Goal: Task Accomplishment & Management: Complete application form

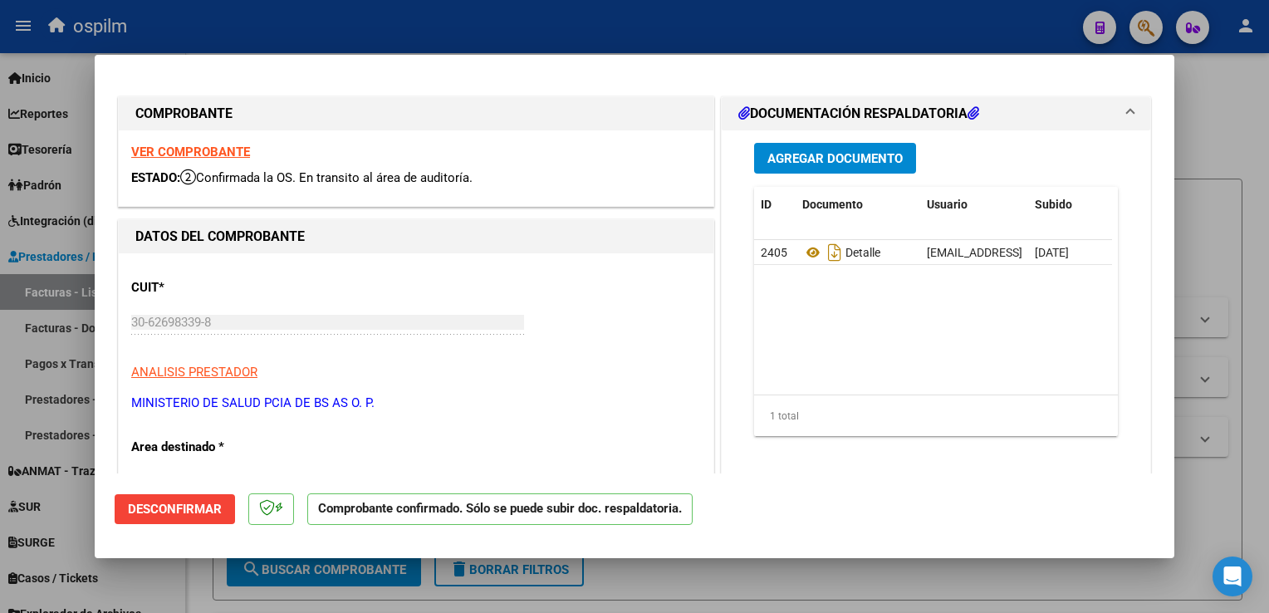
scroll to position [914, 0]
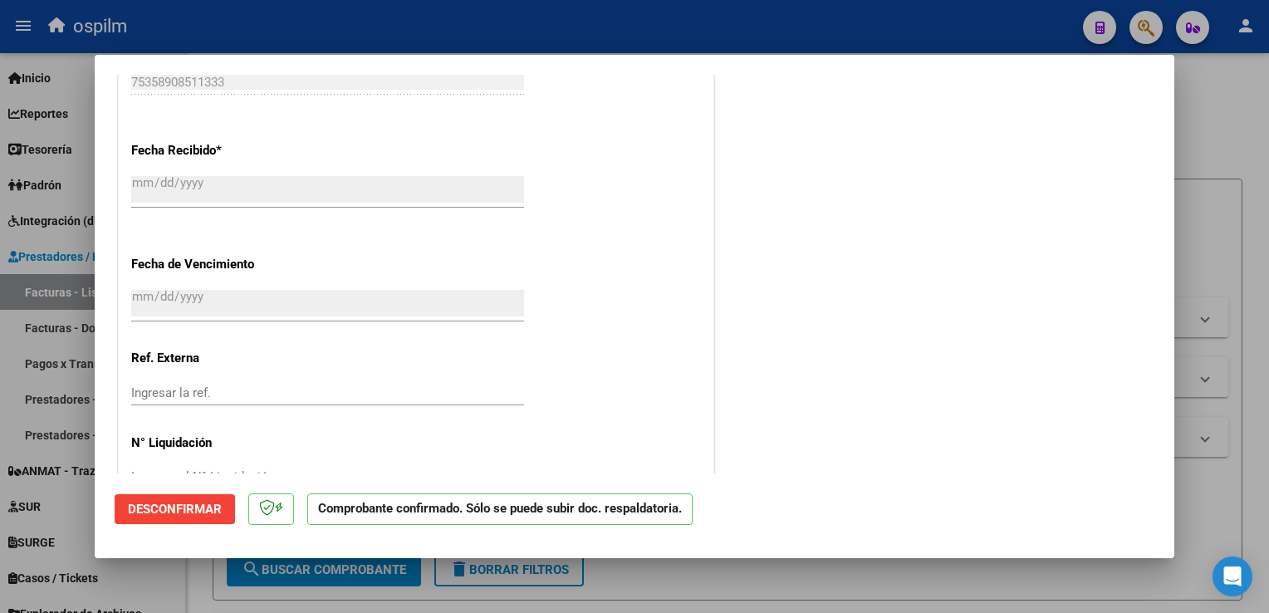
click at [1269, 279] on html "menu ospilm person Firma Express Inicio Calendario SSS Instructivos Contacto OS…" at bounding box center [634, 306] width 1269 height 613
click at [1247, 263] on div at bounding box center [634, 306] width 1269 height 613
type input "$ 0,00"
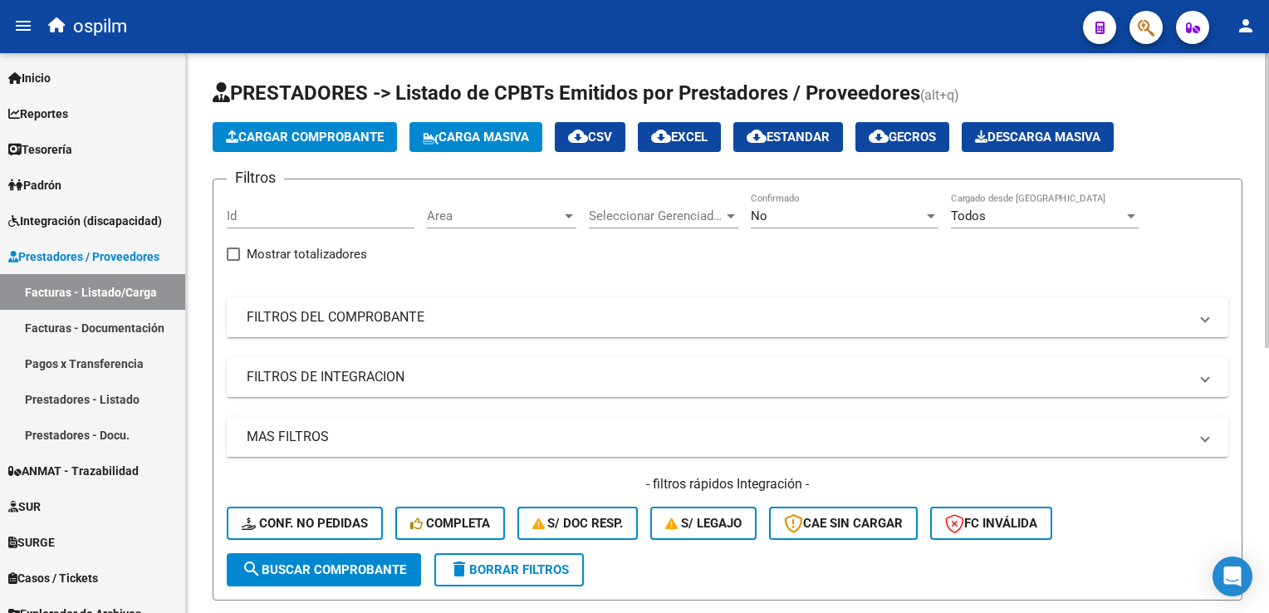
click at [786, 130] on span "cloud_download Estandar" at bounding box center [788, 137] width 83 height 15
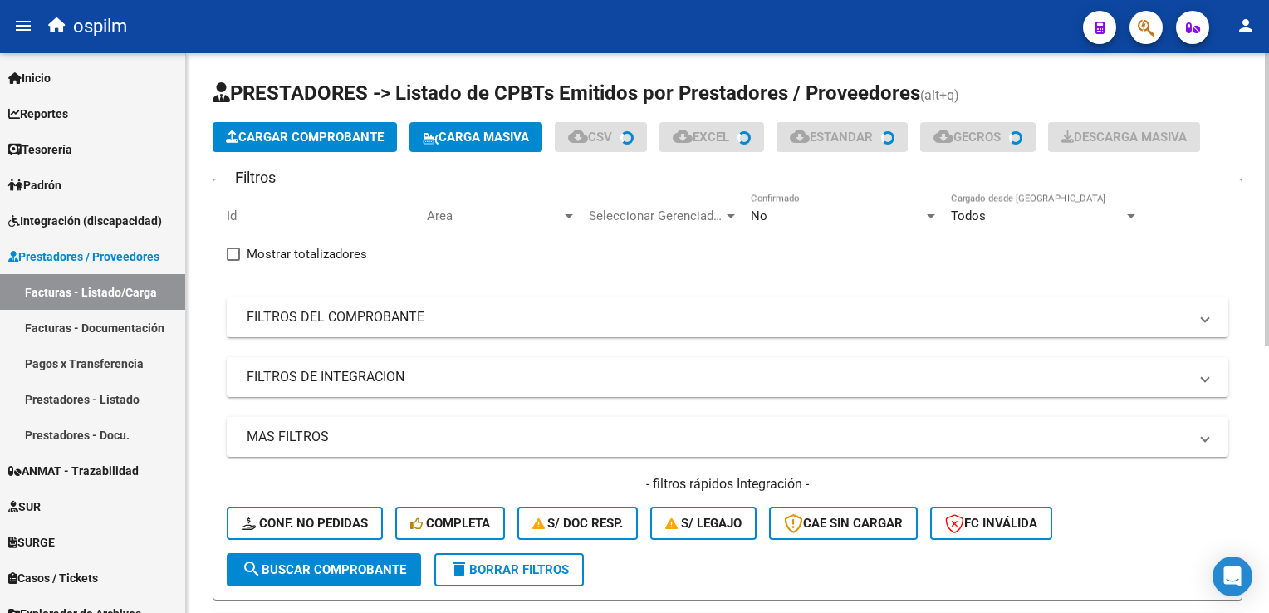
click at [795, 209] on div "No" at bounding box center [837, 216] width 173 height 15
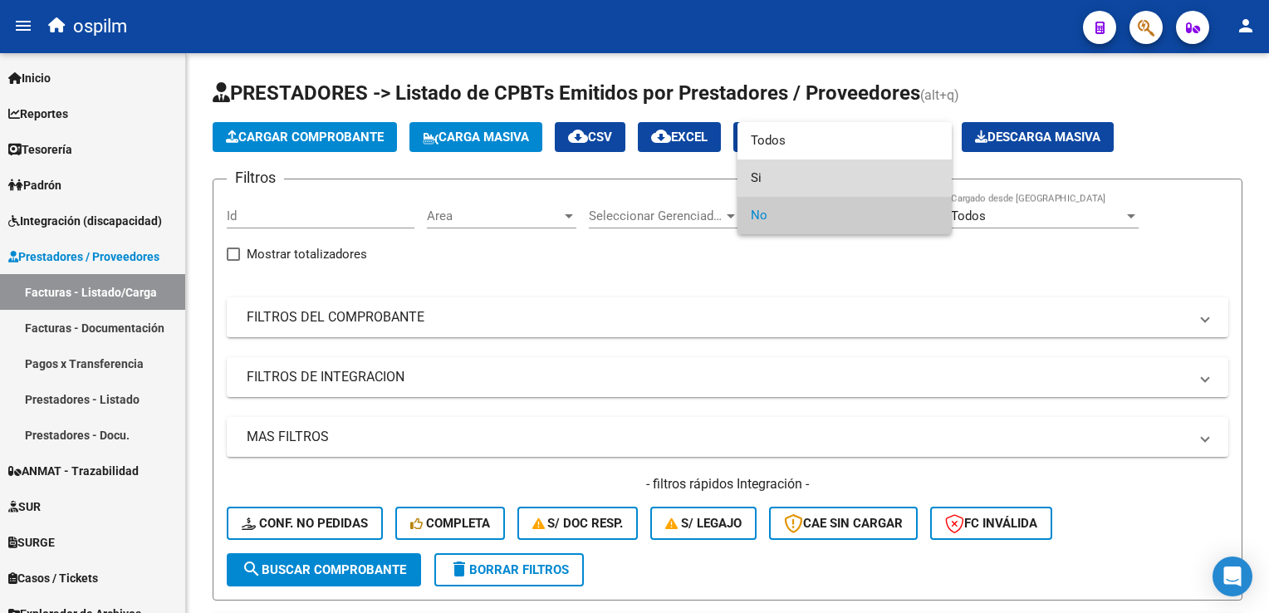
click at [788, 160] on span "Si" at bounding box center [845, 178] width 188 height 37
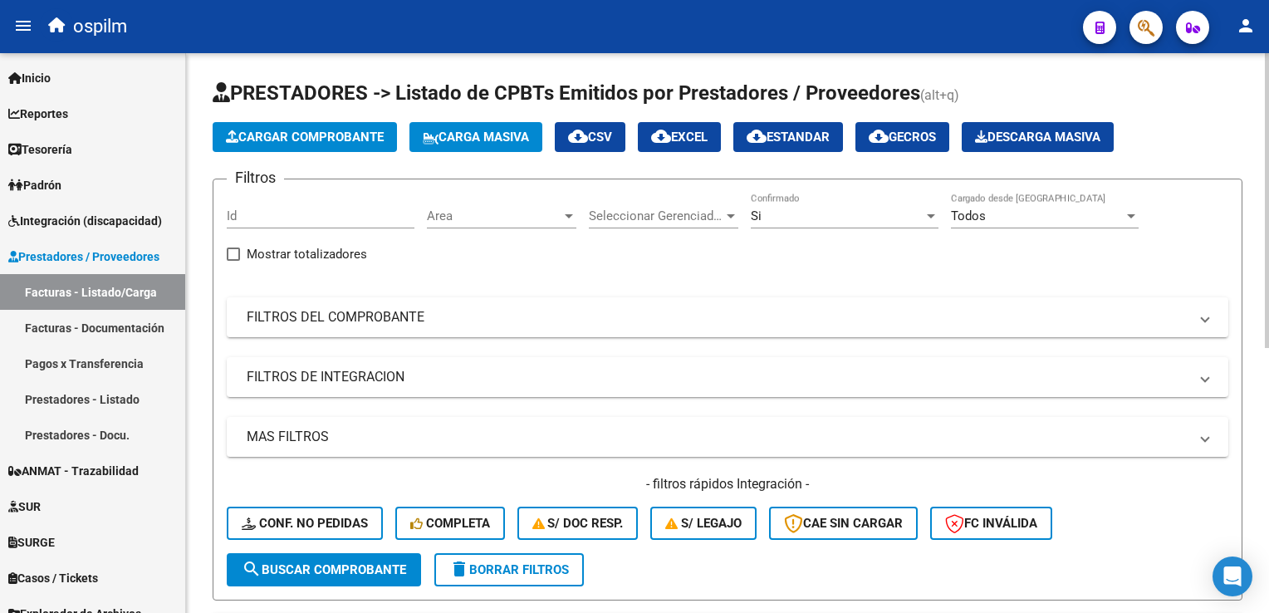
click at [804, 224] on div "Si Confirmado" at bounding box center [845, 211] width 188 height 36
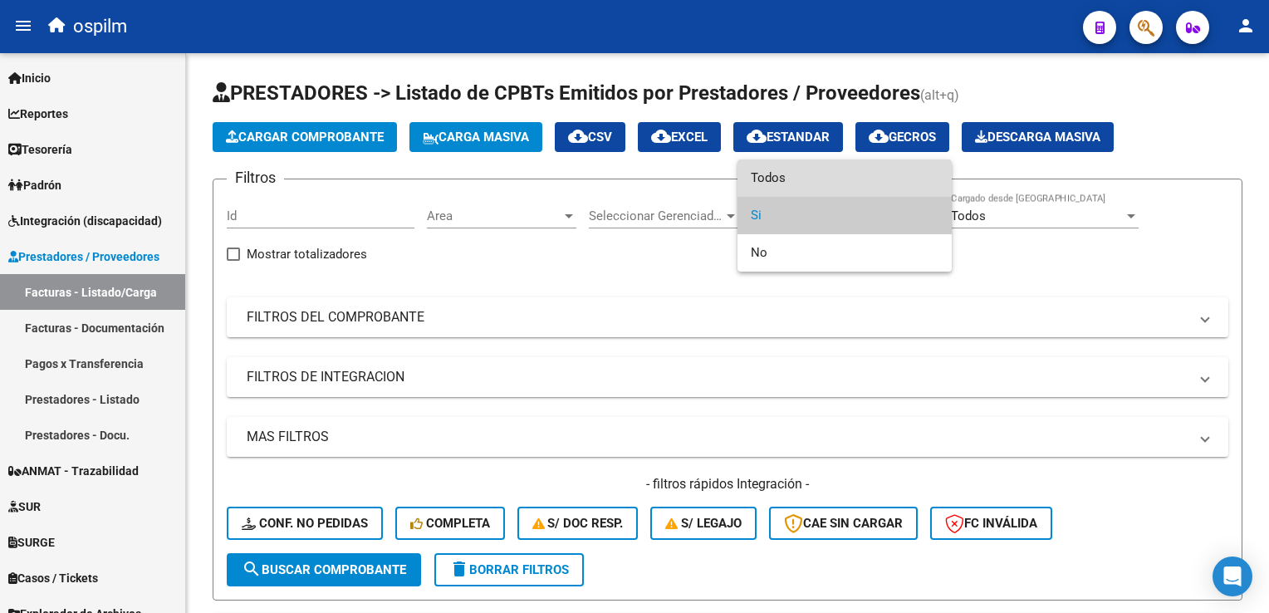
click at [801, 184] on span "Todos" at bounding box center [845, 178] width 188 height 37
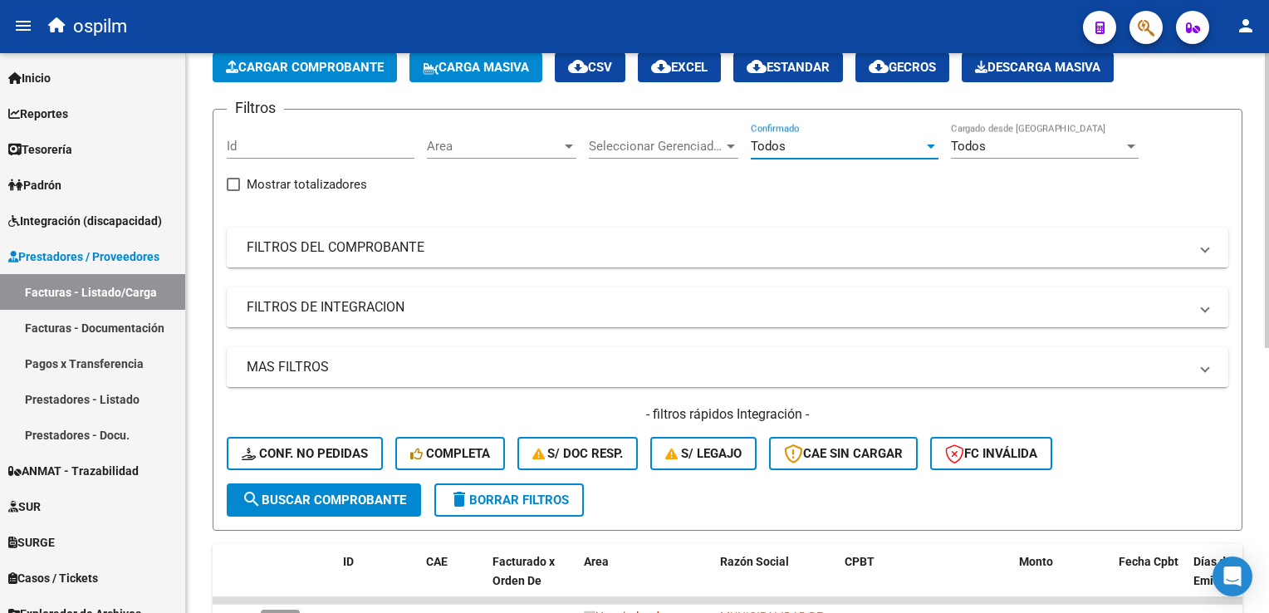
scroll to position [0, 0]
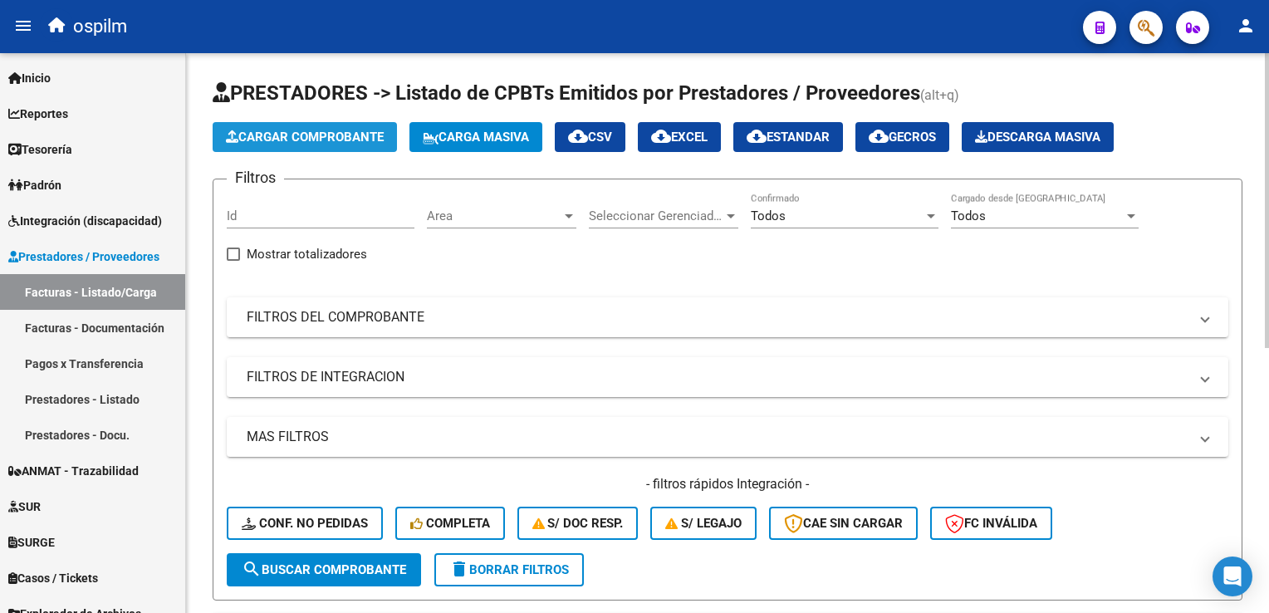
click at [303, 139] on span "Cargar Comprobante" at bounding box center [305, 137] width 158 height 15
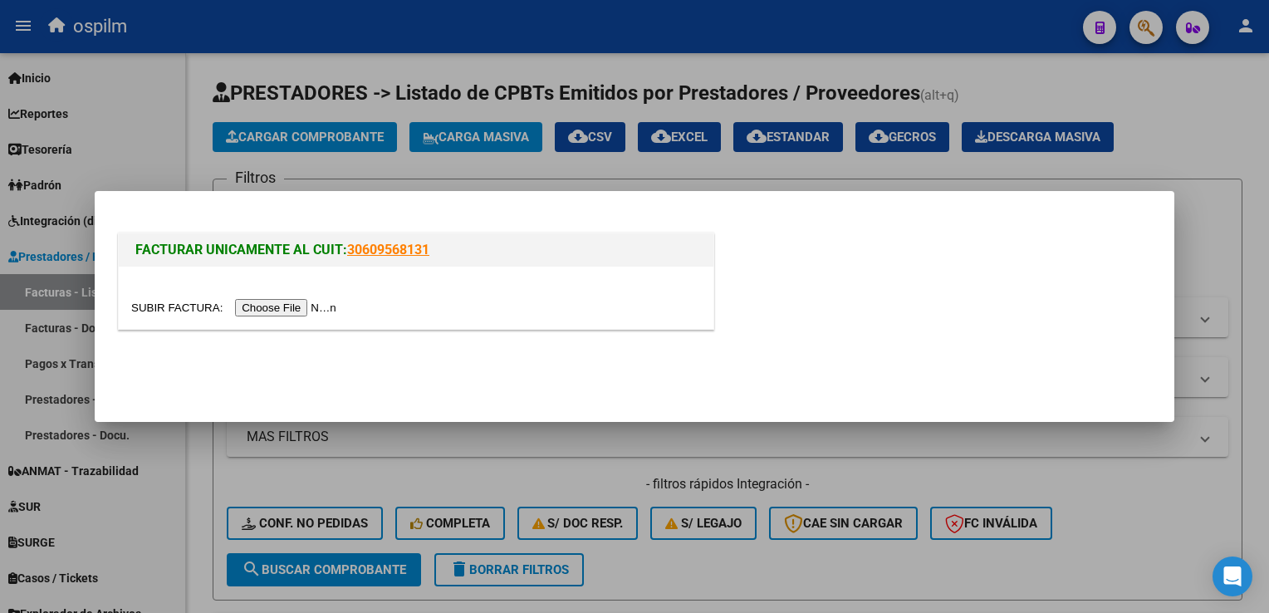
click at [238, 306] on input "file" at bounding box center [236, 307] width 210 height 17
drag, startPoint x: 1214, startPoint y: 261, endPoint x: 1252, endPoint y: 261, distance: 38.2
click at [1216, 263] on div at bounding box center [634, 306] width 1269 height 613
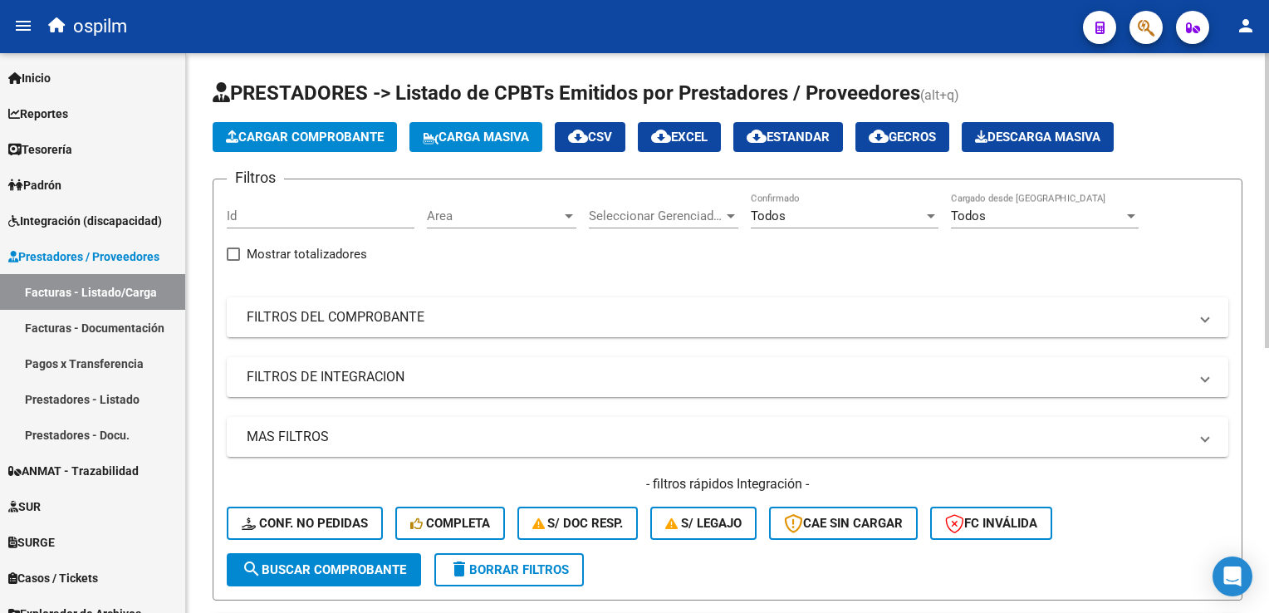
click at [369, 308] on mat-panel-title "FILTROS DEL COMPROBANTE" at bounding box center [718, 317] width 942 height 18
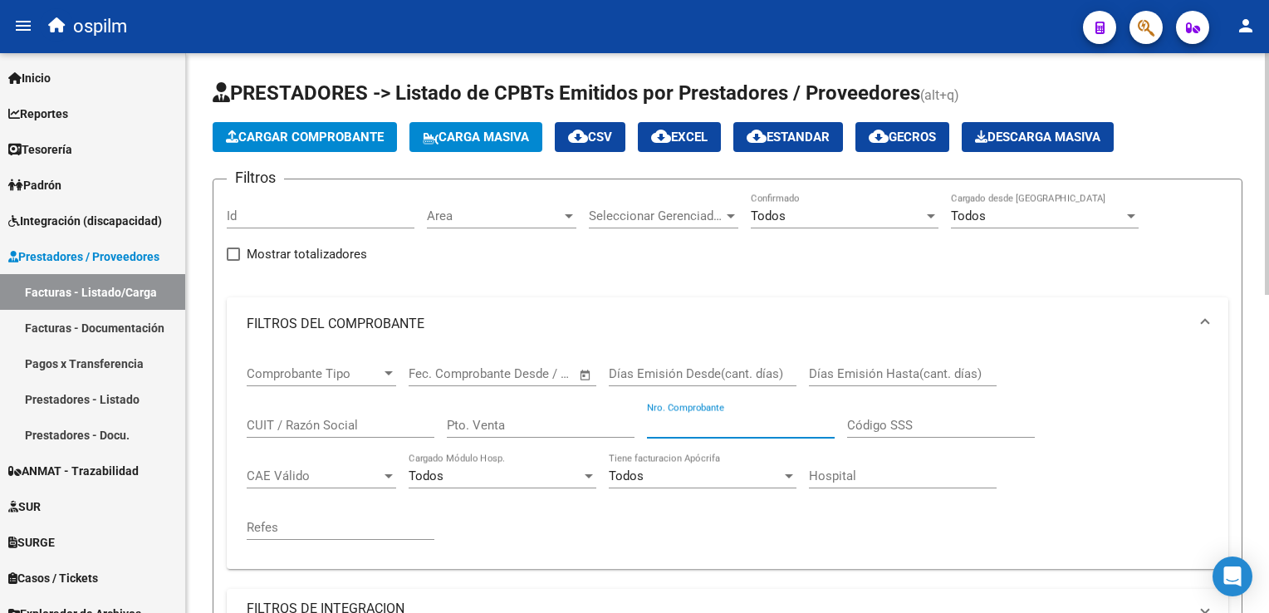
click at [705, 421] on input "Nro. Comprobante" at bounding box center [741, 425] width 188 height 15
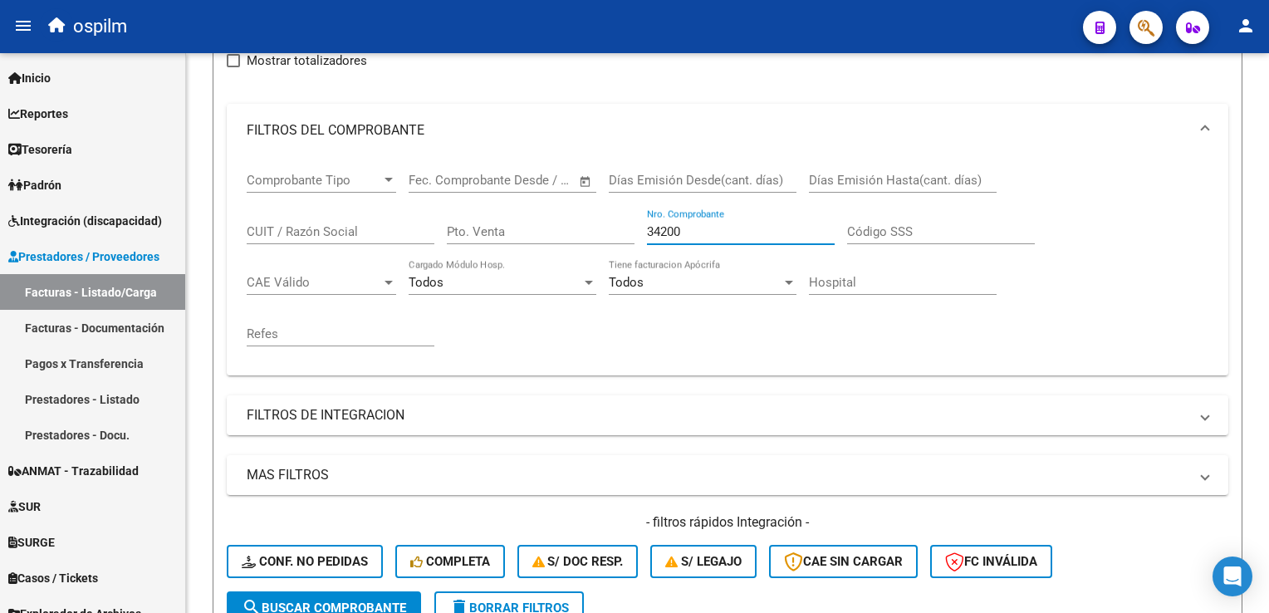
scroll to position [111, 0]
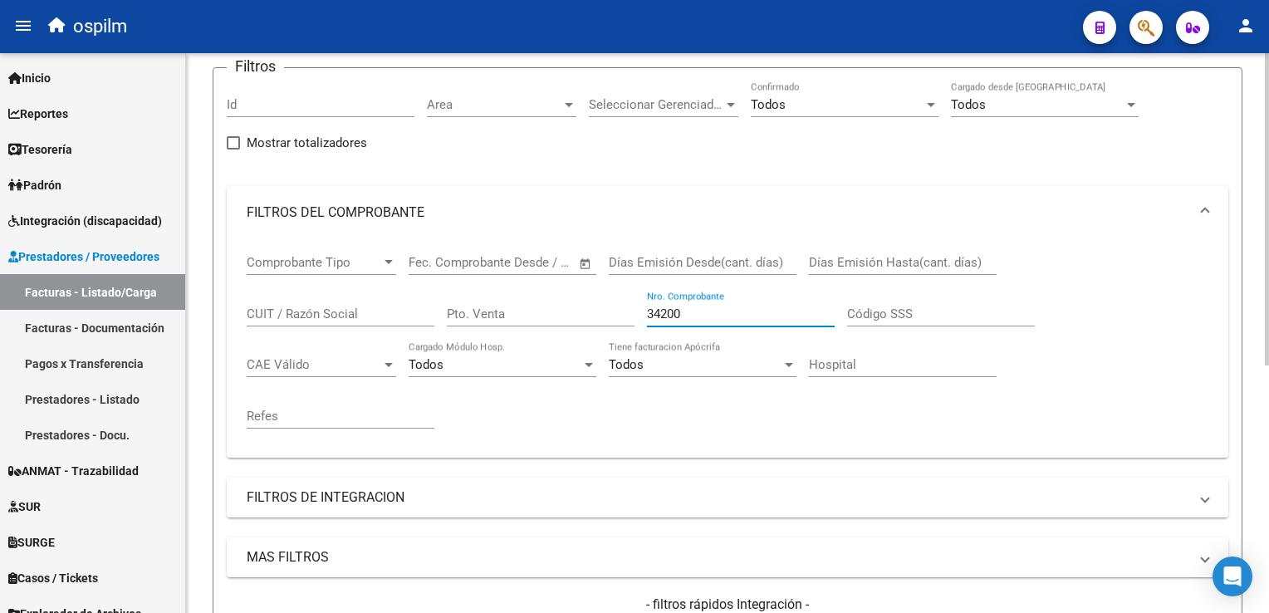
click at [754, 312] on input "34200" at bounding box center [741, 314] width 188 height 15
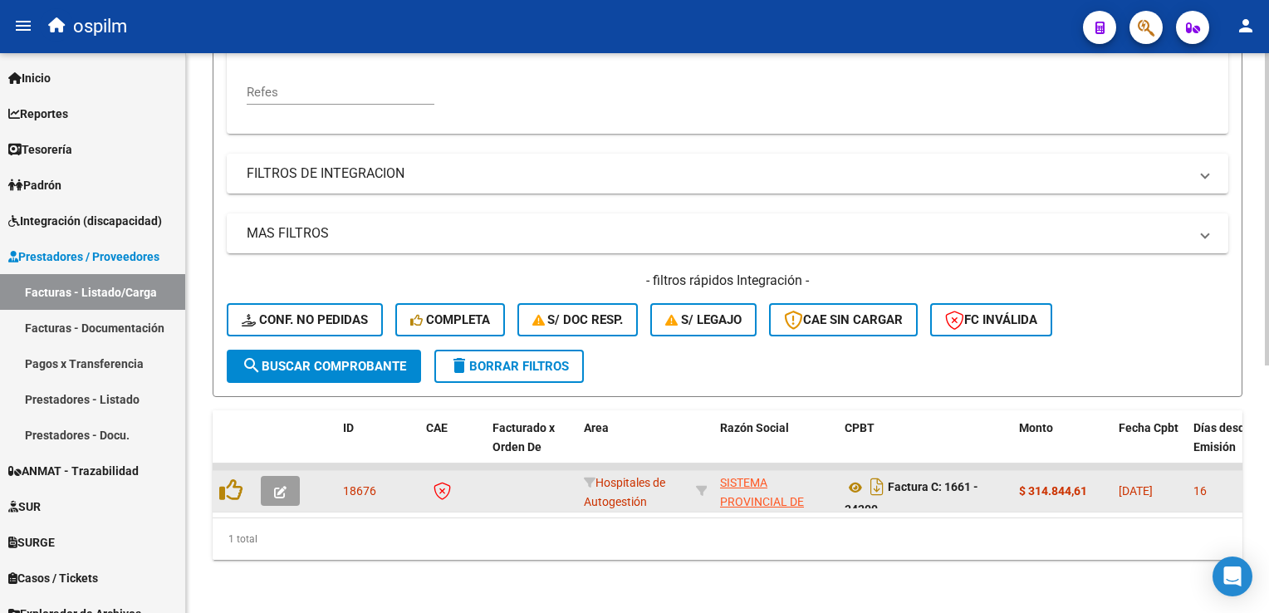
type input "34198"
click at [272, 476] on button "button" at bounding box center [280, 491] width 39 height 30
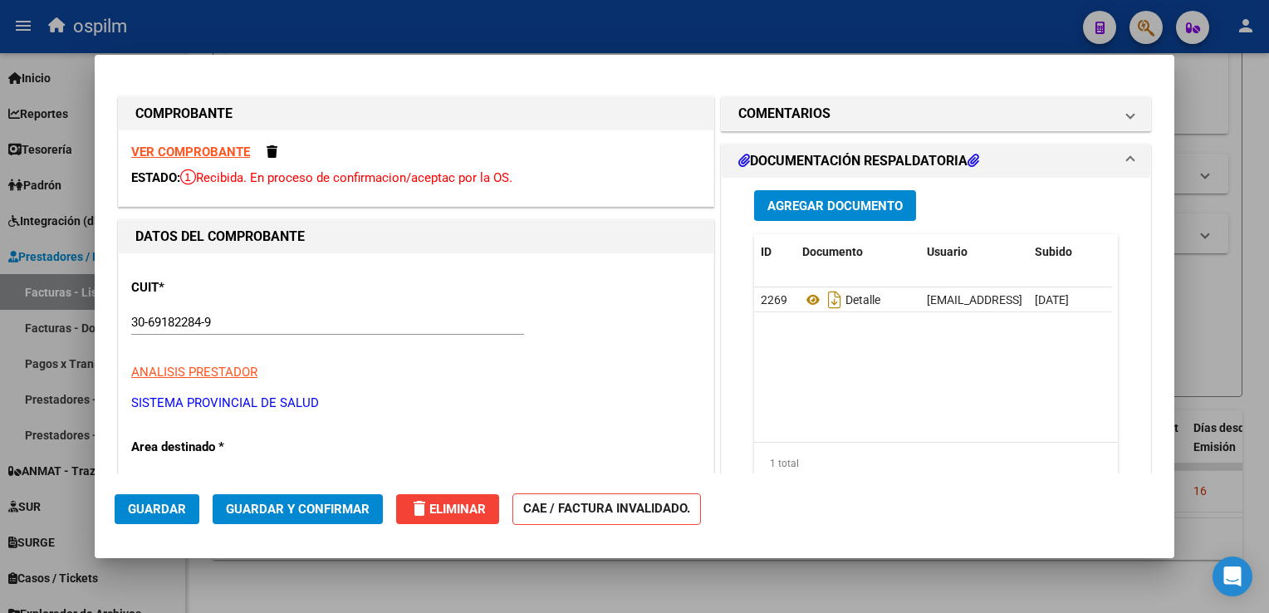
click at [212, 148] on strong "VER COMPROBANTE" at bounding box center [190, 152] width 119 height 15
click at [1254, 322] on div at bounding box center [634, 306] width 1269 height 613
type input "$ 0,00"
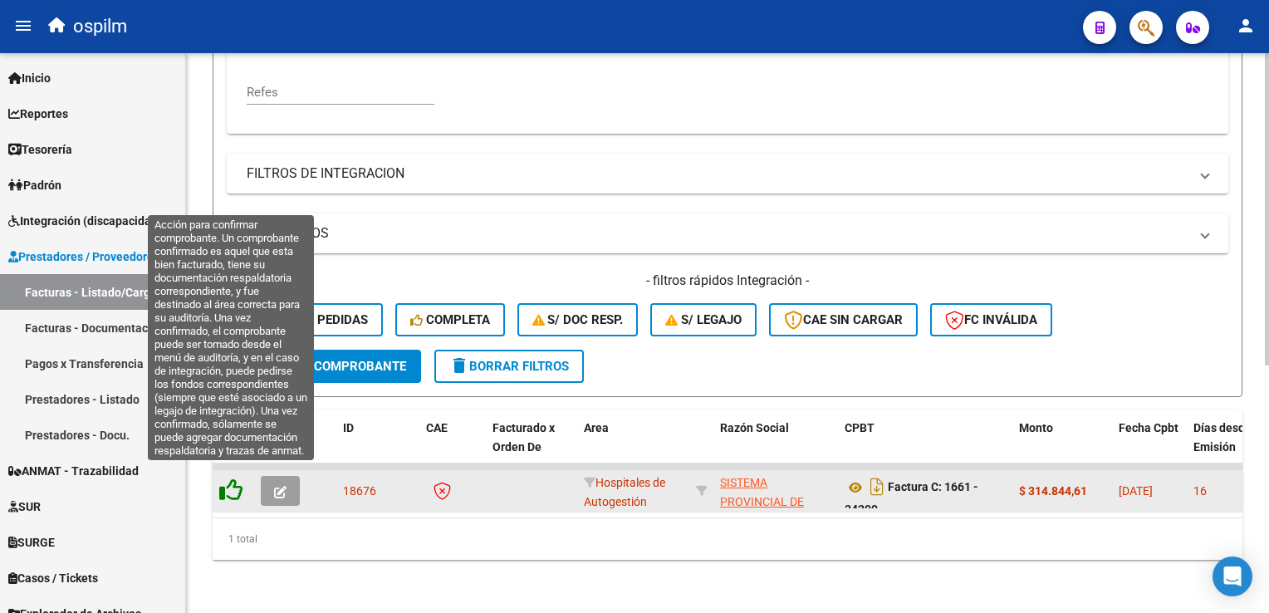
click at [228, 485] on icon at bounding box center [230, 490] width 23 height 23
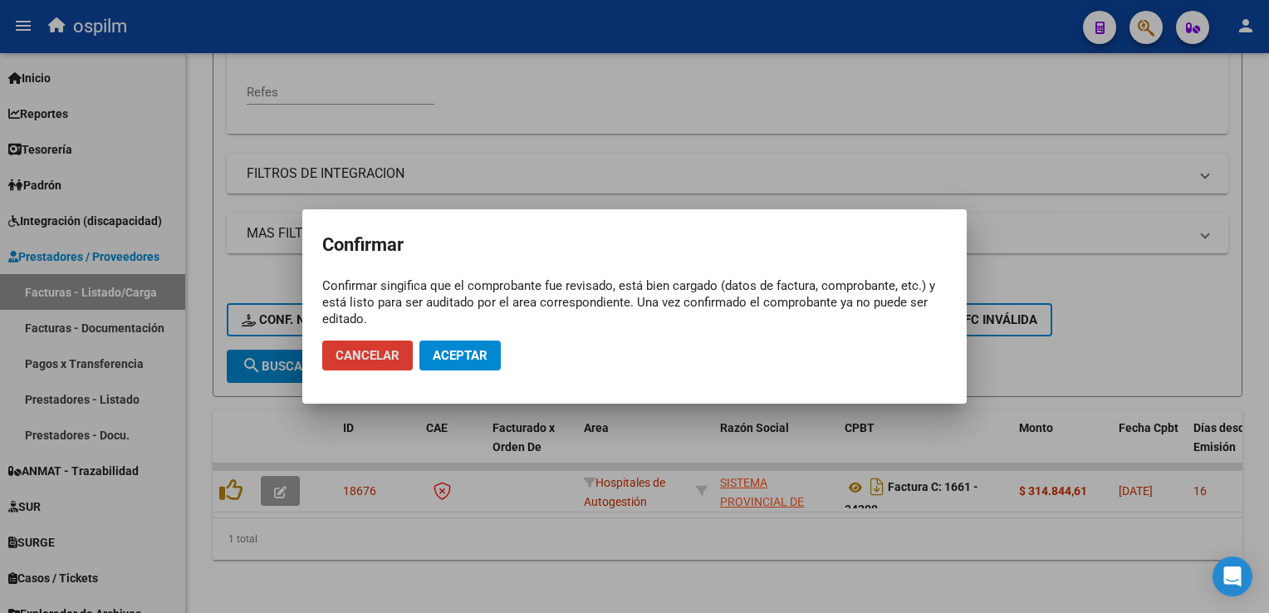
click at [493, 366] on button "Aceptar" at bounding box center [460, 356] width 81 height 30
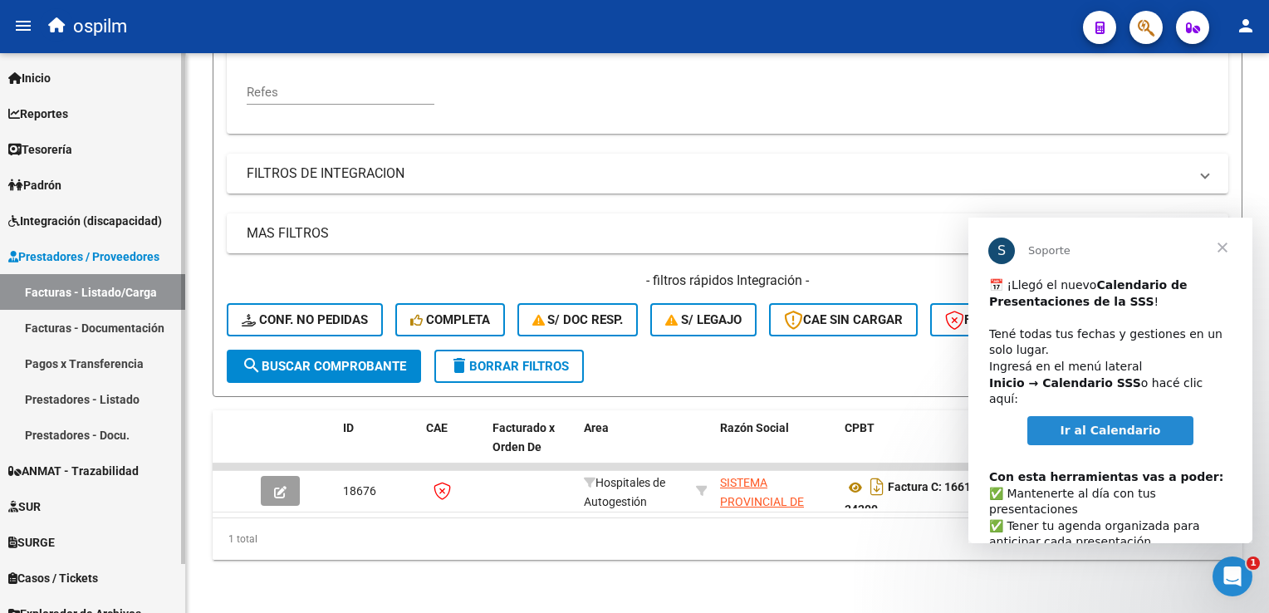
scroll to position [0, 0]
click at [1225, 259] on span "Cerrar" at bounding box center [1223, 248] width 60 height 60
